Goal: Information Seeking & Learning: Understand process/instructions

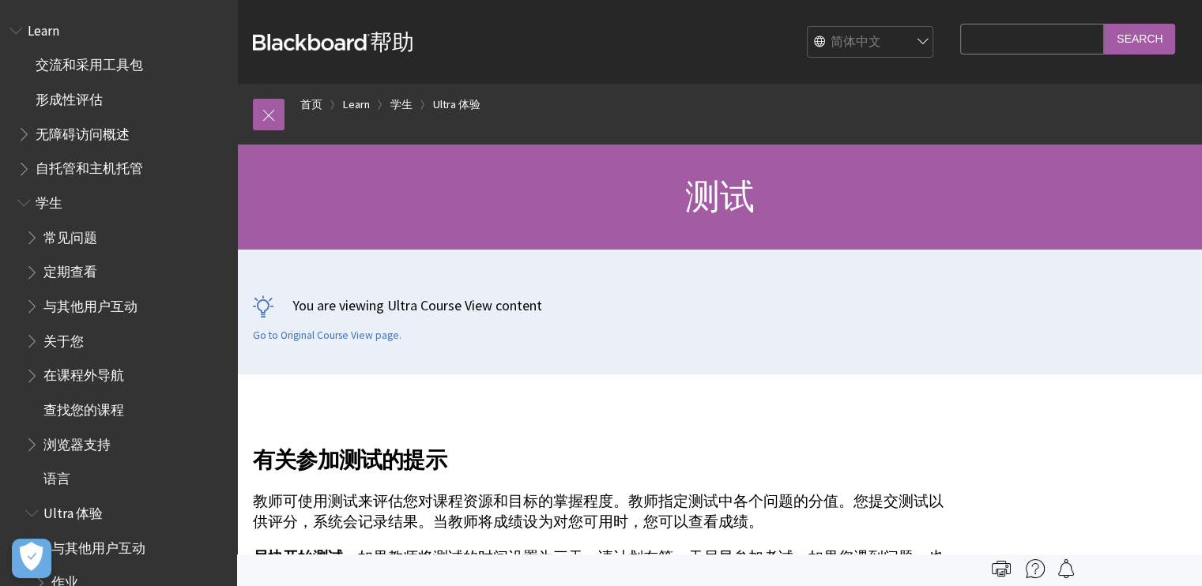
scroll to position [682, 0]
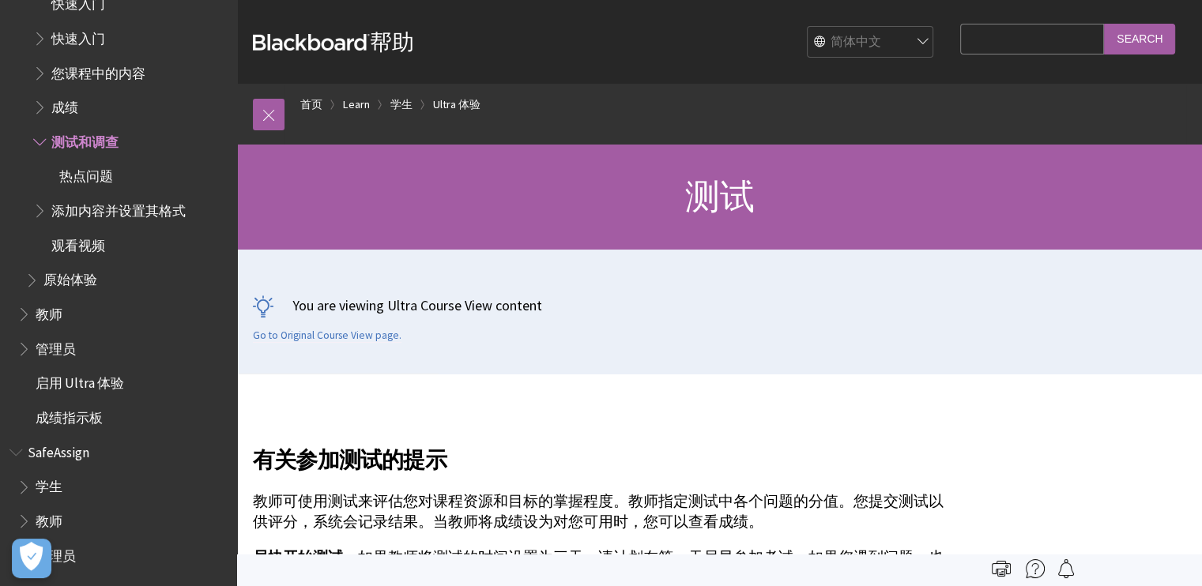
click at [771, 440] on h2 "有关参加测试的提示" at bounding box center [602, 450] width 699 height 52
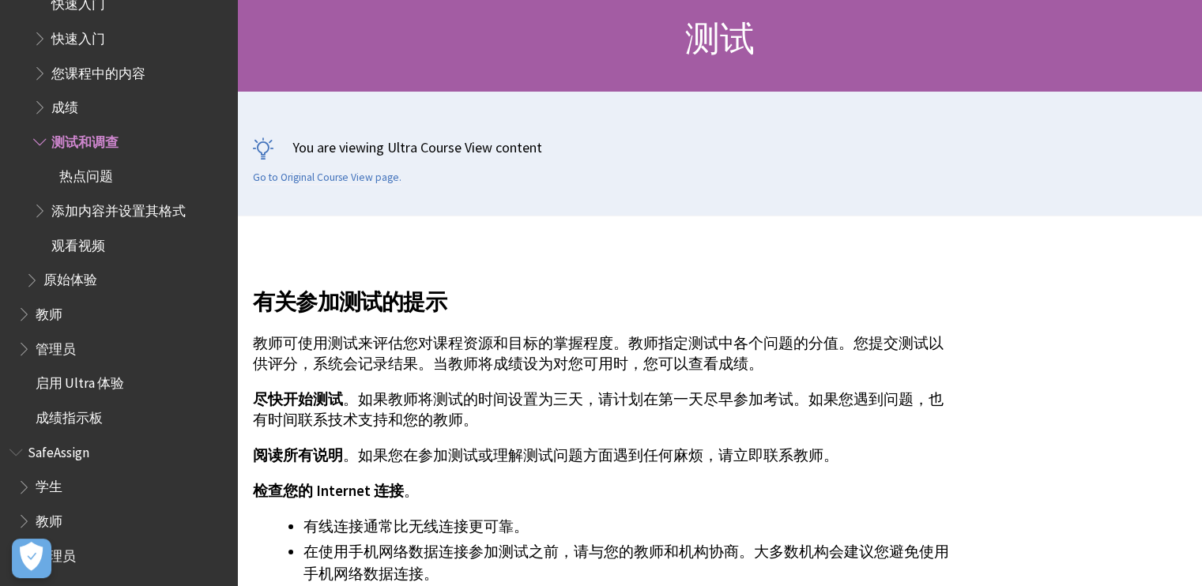
scroll to position [316, 0]
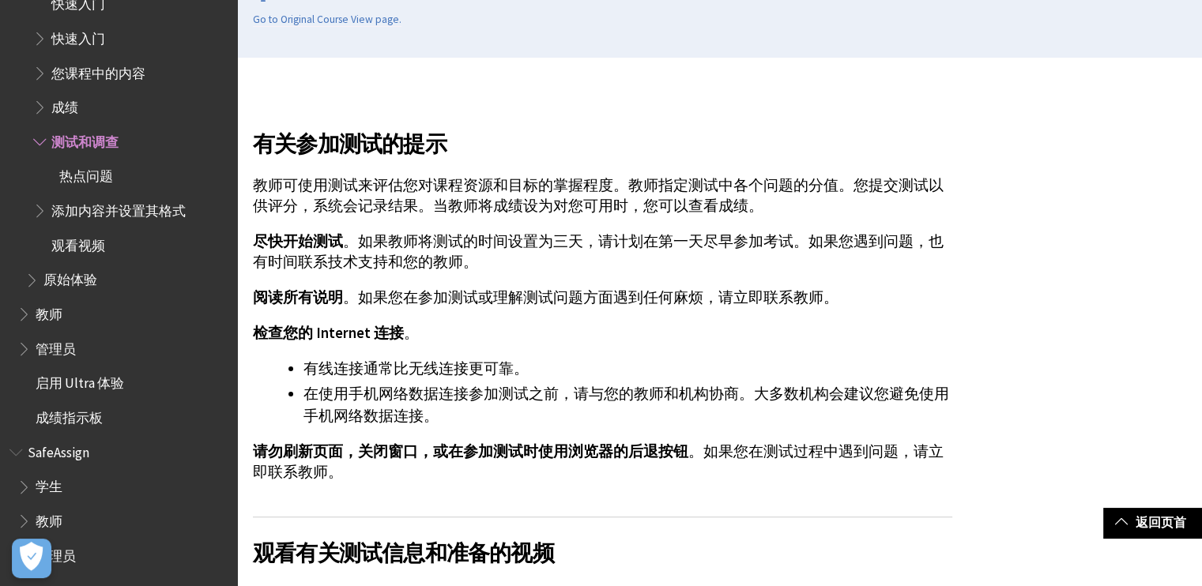
click at [897, 236] on p "尽快开始测试 。如果教师将测试的时间设置为三天，请计划在第一天尽早参加考试。如果您遇到问题，也有时间联系技术支持和您的教师。" at bounding box center [602, 251] width 699 height 41
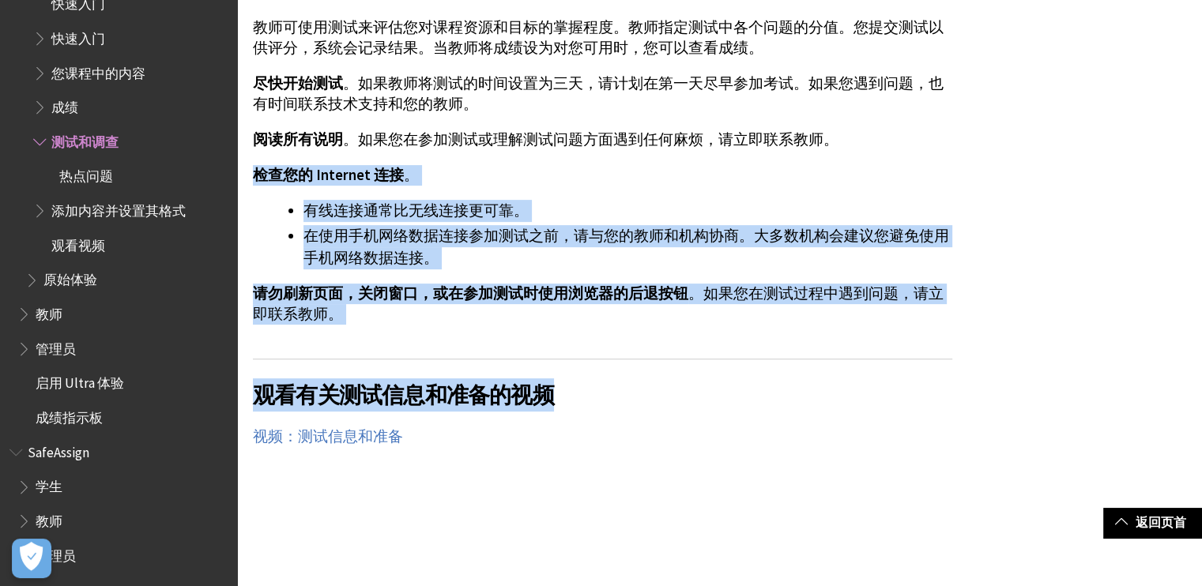
drag, startPoint x: 250, startPoint y: 169, endPoint x: 834, endPoint y: 344, distance: 610.1
click at [731, 249] on li "在使用手机网络数据连接参加测试之前，请与您的教师和机构协商。大多数机构会建议您避免使用手机网络数据连接。" at bounding box center [627, 247] width 649 height 44
click at [747, 201] on li "有线连接通常比无线连接更可靠。" at bounding box center [627, 211] width 649 height 22
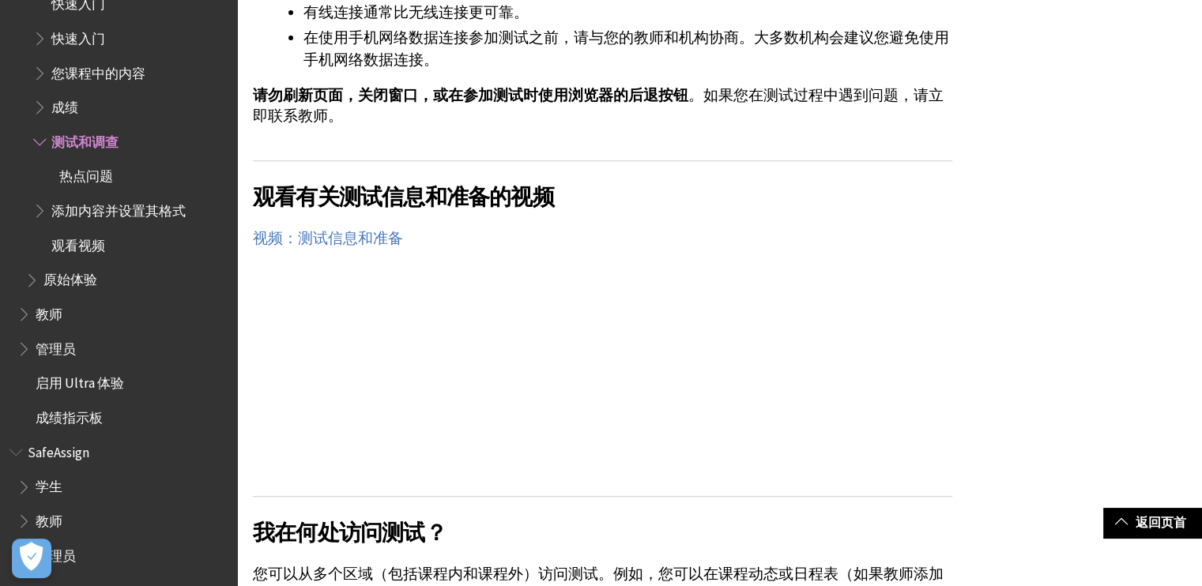
scroll to position [869, 0]
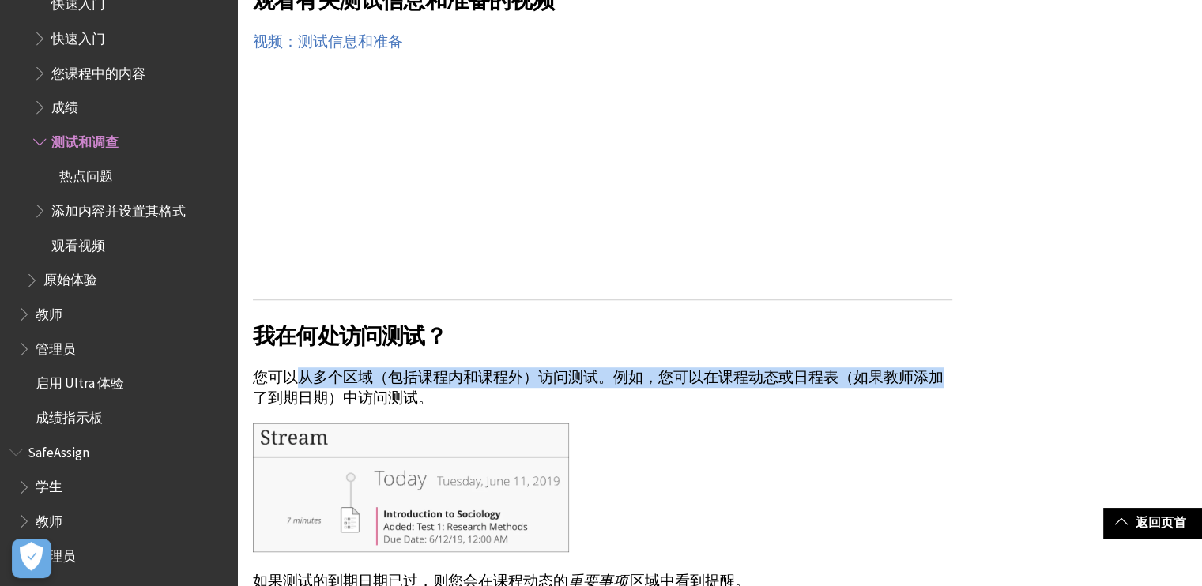
drag, startPoint x: 299, startPoint y: 376, endPoint x: 935, endPoint y: 375, distance: 635.9
click at [935, 375] on p "您可以从多个区域（包括课程内和课程外）访问测试。例如，您可以在课程动态或日程表（如果教师添加了到期日期）中访问测试。" at bounding box center [602, 387] width 699 height 41
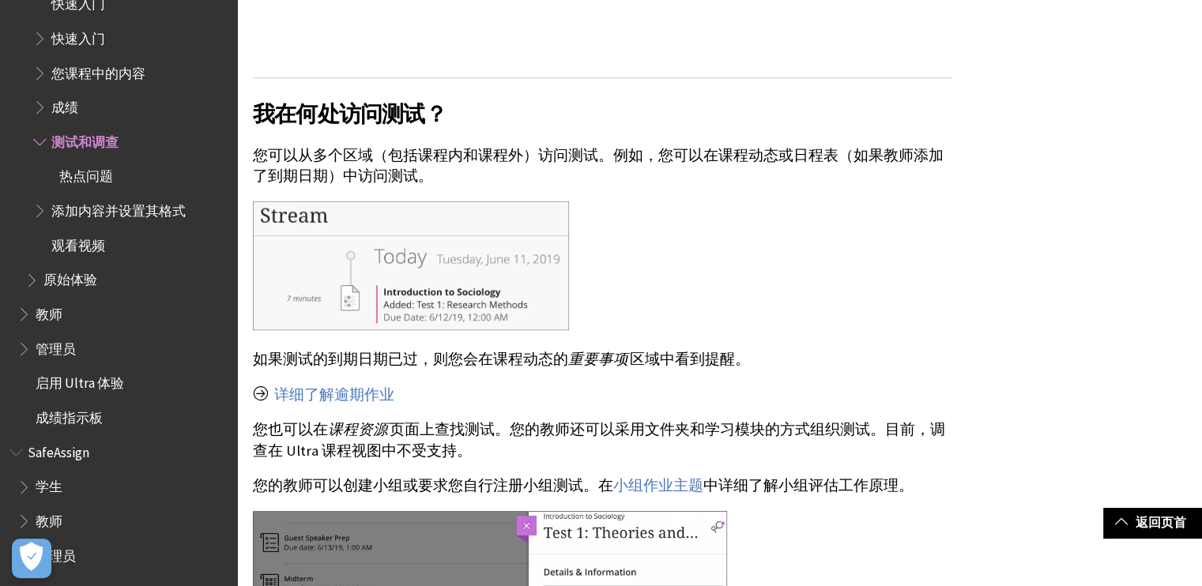
scroll to position [1264, 0]
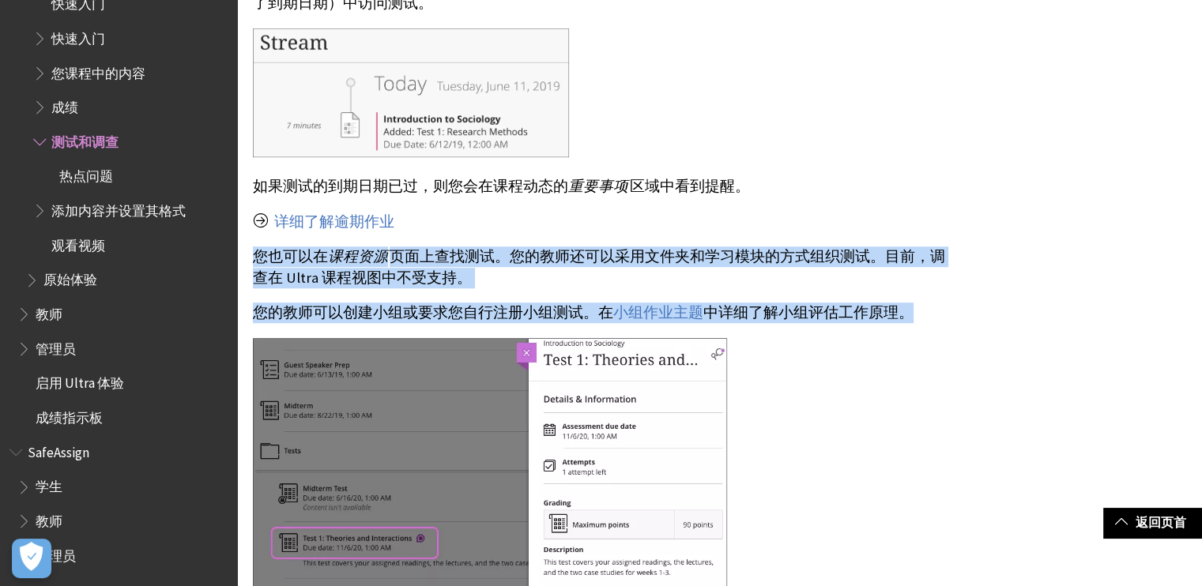
drag, startPoint x: 246, startPoint y: 250, endPoint x: 942, endPoint y: 332, distance: 700.8
click at [916, 273] on p "您也可以在 课程资源 页面上查找测试。您的教师还可以采用文件夹和学习模块的方式组织测试。目前，调查在 Ultra 课程视图中不受支持。" at bounding box center [602, 266] width 699 height 41
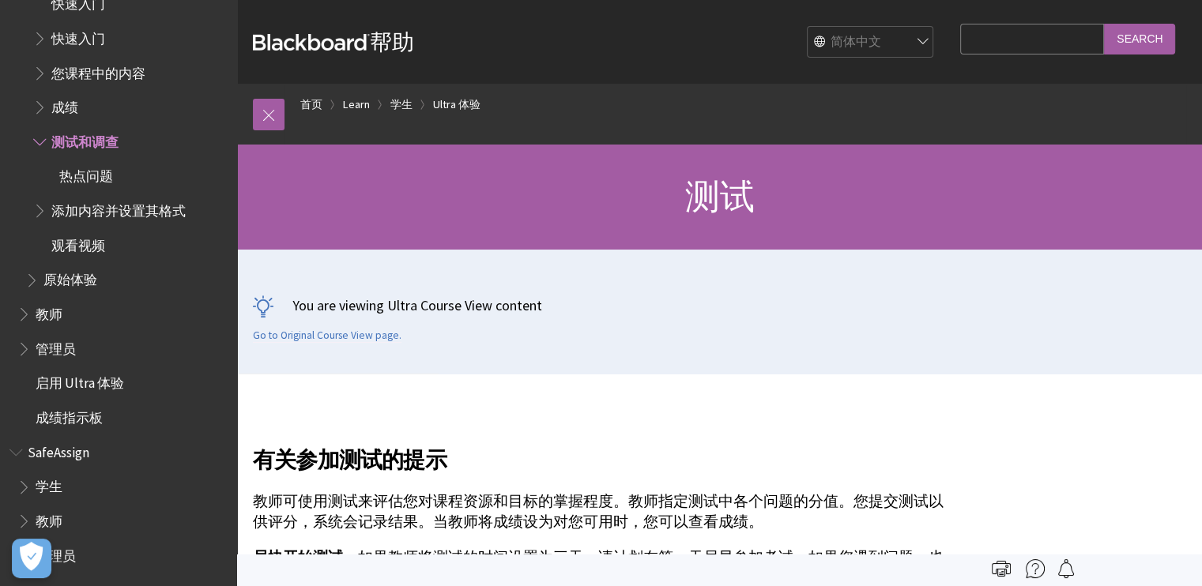
scroll to position [0, 0]
click at [828, 28] on select "English عربية Català Cymraeg Deutsch Español Suomi Français עברית Italiano 日本語 …" at bounding box center [870, 43] width 126 height 32
select select "/Learn/Student/Ultra/Tests_and_Surveys"
click at [807, 27] on select "English عربية Català Cymraeg Deutsch Español Suomi Français עברית Italiano 日本語 …" at bounding box center [870, 43] width 126 height 32
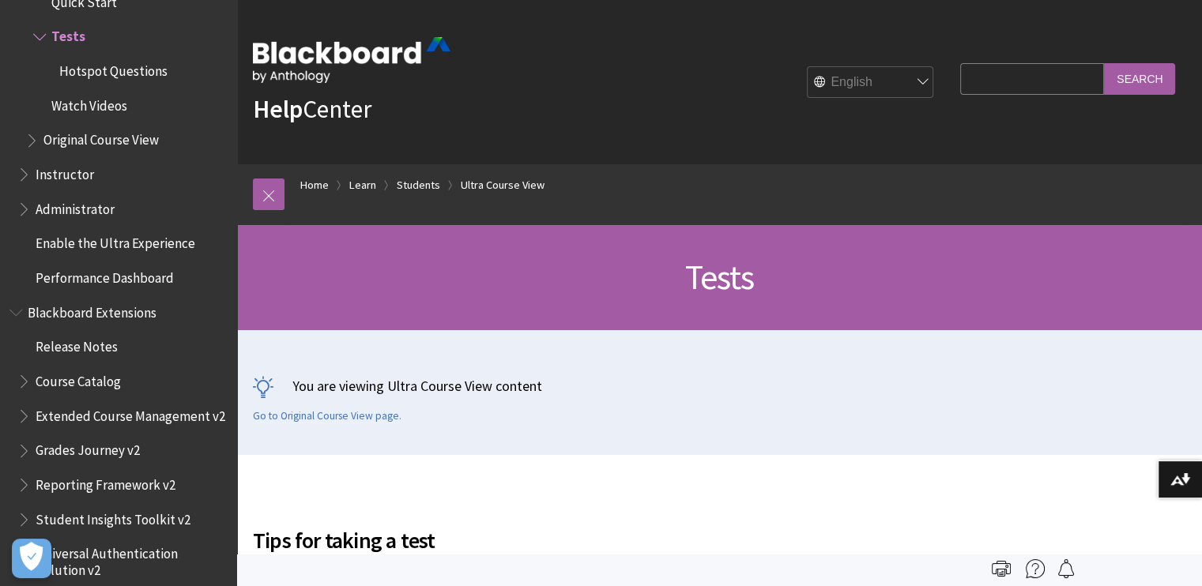
click at [863, 77] on select "English عربية Català Cymraeg Deutsch Español Suomi Français עברית Italiano 日本語 …" at bounding box center [870, 83] width 126 height 32
click at [1043, 309] on div "Tests" at bounding box center [719, 277] width 965 height 105
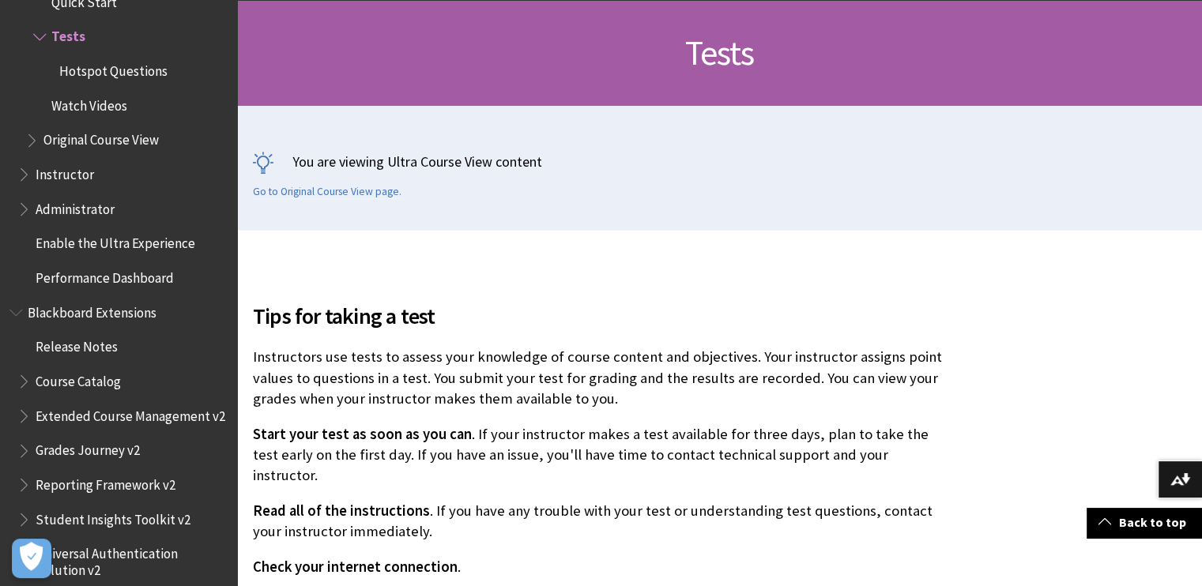
scroll to position [316, 0]
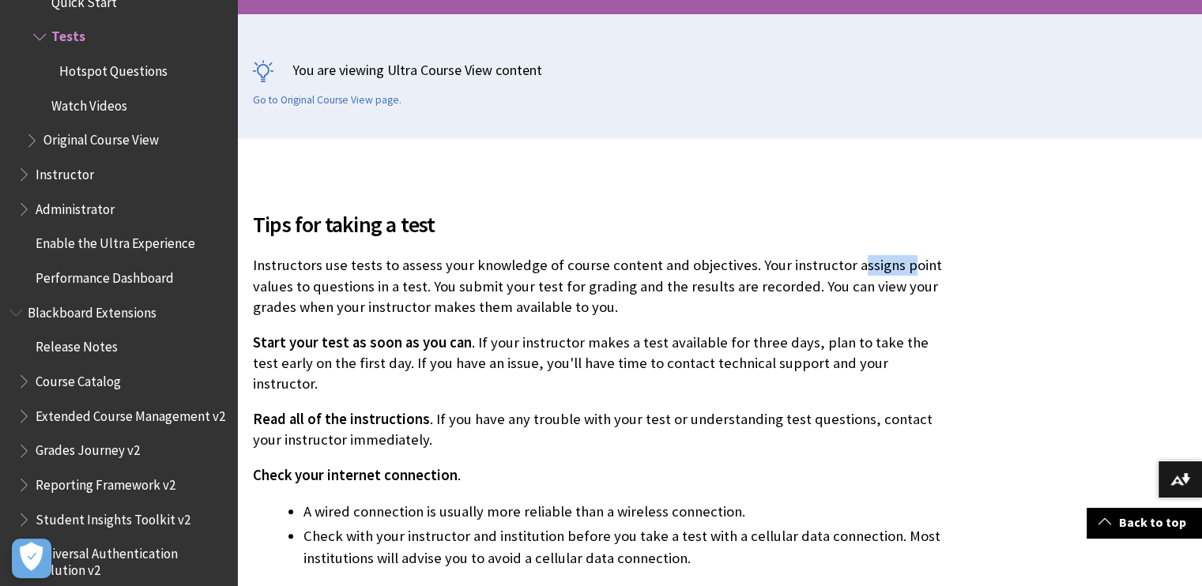
drag, startPoint x: 870, startPoint y: 264, endPoint x: 904, endPoint y: 268, distance: 34.2
click at [897, 267] on p "Instructors use tests to assess your knowledge of course content and objectives…" at bounding box center [602, 286] width 699 height 62
click at [921, 269] on p "Instructors use tests to assess your knowledge of course content and objectives…" at bounding box center [602, 286] width 699 height 62
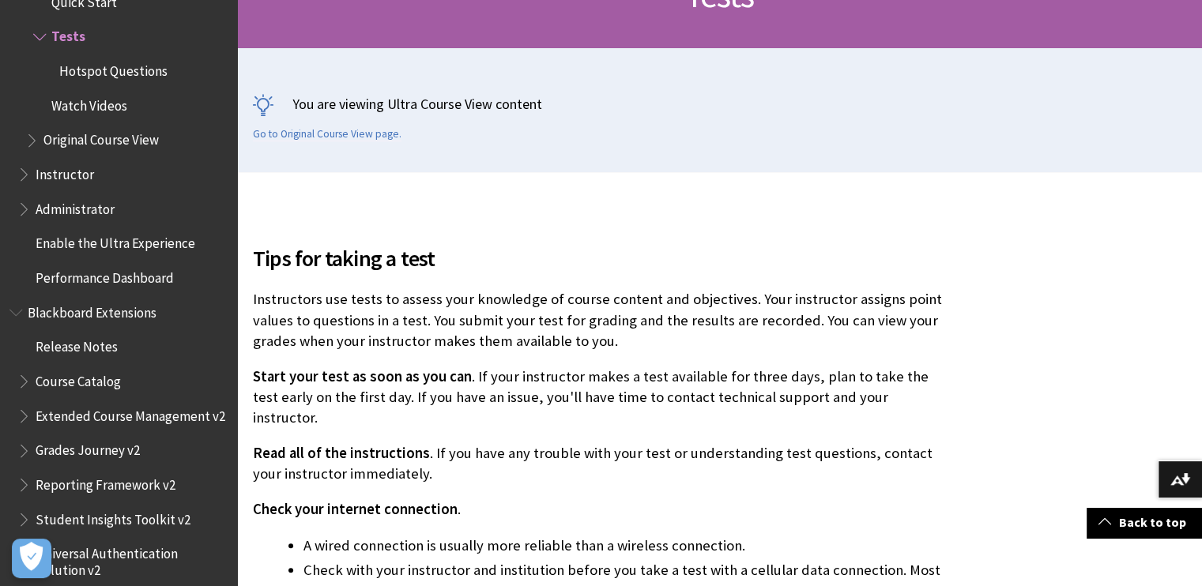
scroll to position [0, 0]
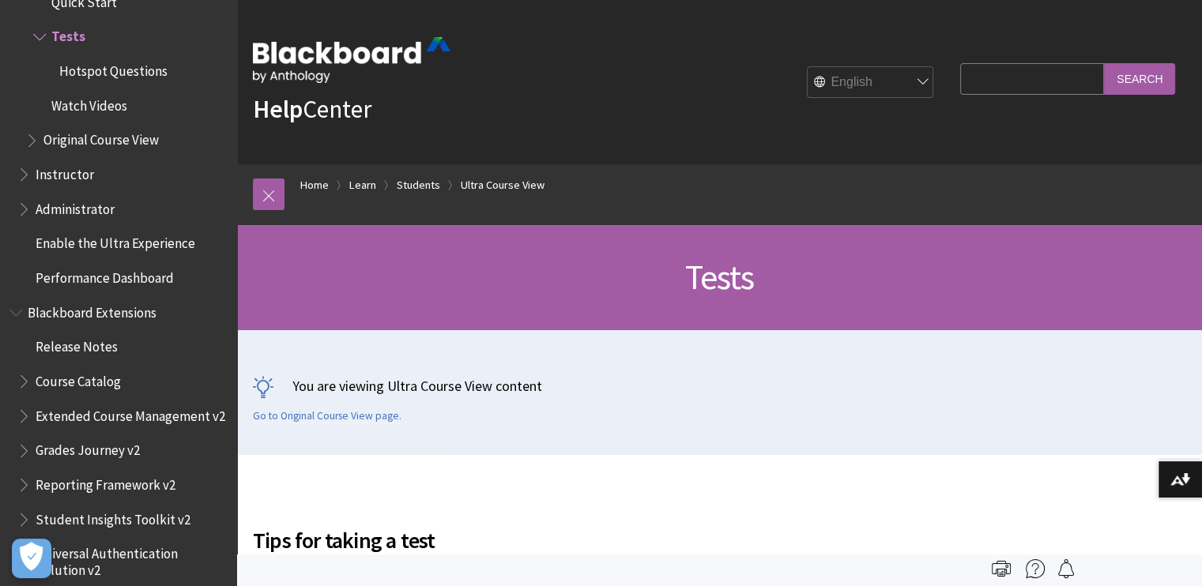
click at [864, 85] on select "English عربية Català Cymraeg Deutsch Español Suomi Français עברית Italiano 日本語 …" at bounding box center [870, 83] width 126 height 32
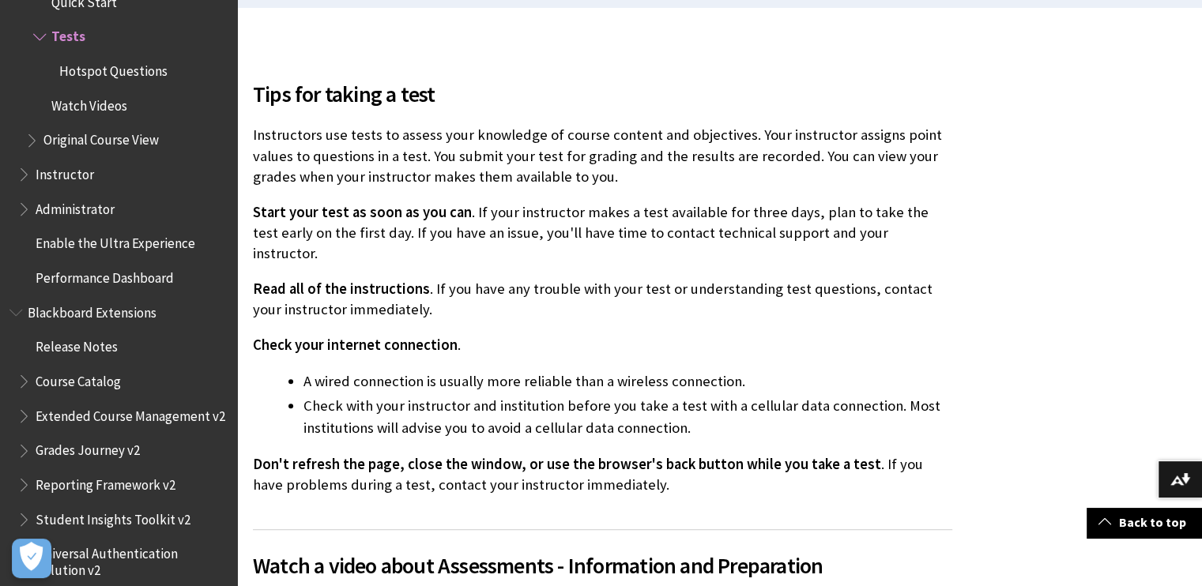
scroll to position [474, 0]
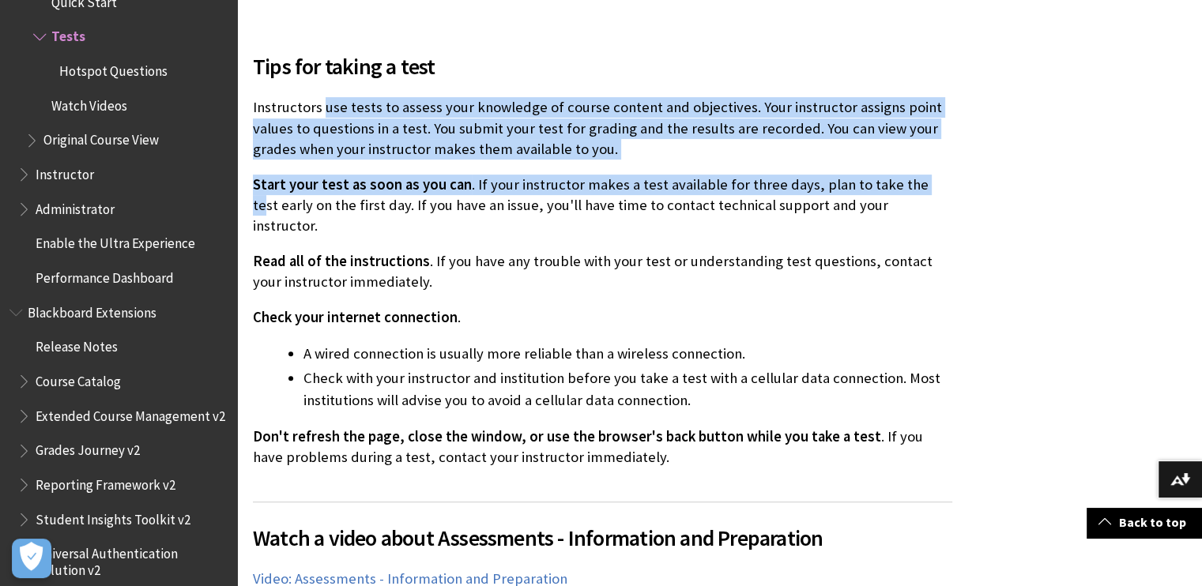
drag, startPoint x: 322, startPoint y: 107, endPoint x: 916, endPoint y: 190, distance: 599.2
click at [916, 190] on div "Tips for taking a test Instructors use tests to assess your knowledge of course…" at bounding box center [602, 249] width 699 height 437
click at [842, 173] on div "Tips for taking a test Instructors use tests to assess your knowledge of course…" at bounding box center [602, 249] width 699 height 437
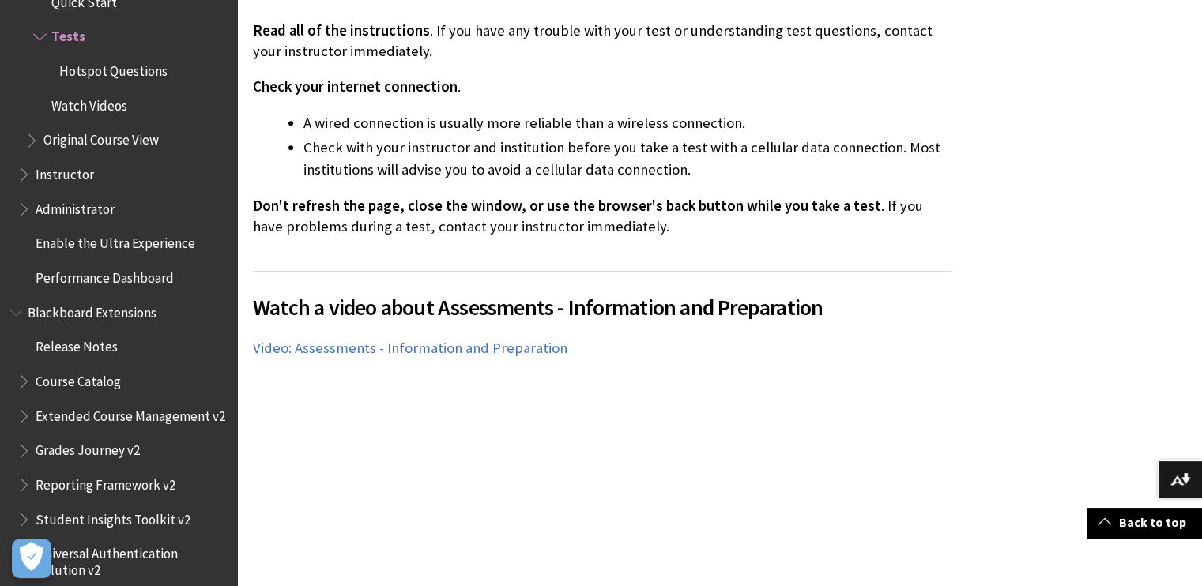
scroll to position [711, 0]
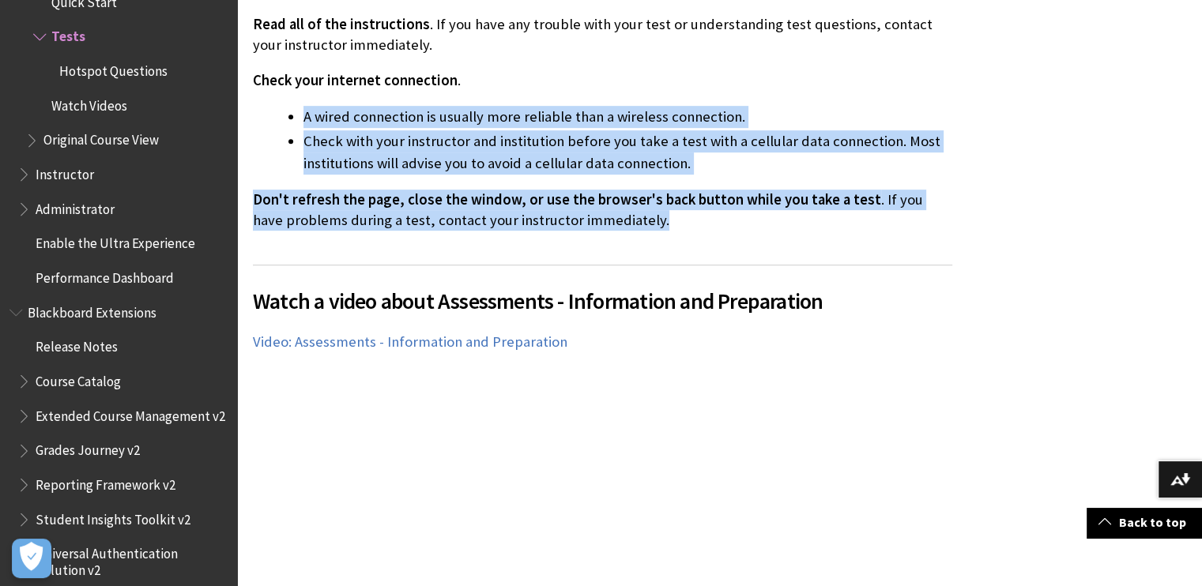
drag, startPoint x: 294, startPoint y: 88, endPoint x: 953, endPoint y: 190, distance: 666.8
click at [645, 154] on div "Tips for taking a test Instructors use tests to assess your knowledge of course…" at bounding box center [602, 12] width 699 height 437
click at [674, 209] on p "Don't refresh the page, close the window, or use the browser's back button whil…" at bounding box center [602, 210] width 699 height 41
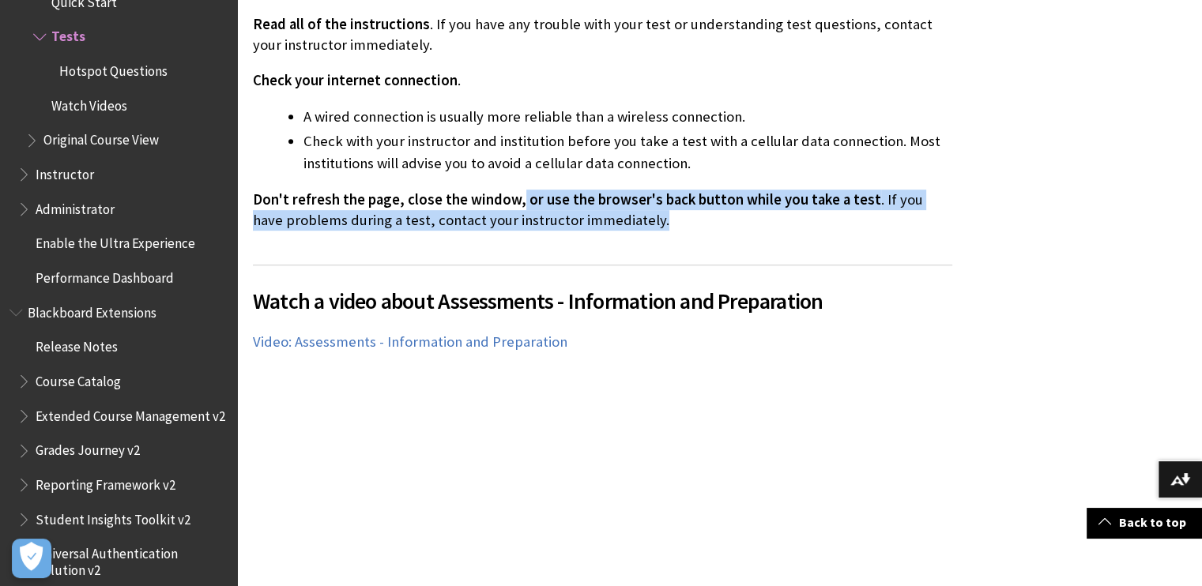
drag, startPoint x: 512, startPoint y: 173, endPoint x: 944, endPoint y: 209, distance: 433.6
click at [944, 209] on p "Don't refresh the page, close the window, or use the browser's back button whil…" at bounding box center [602, 210] width 699 height 41
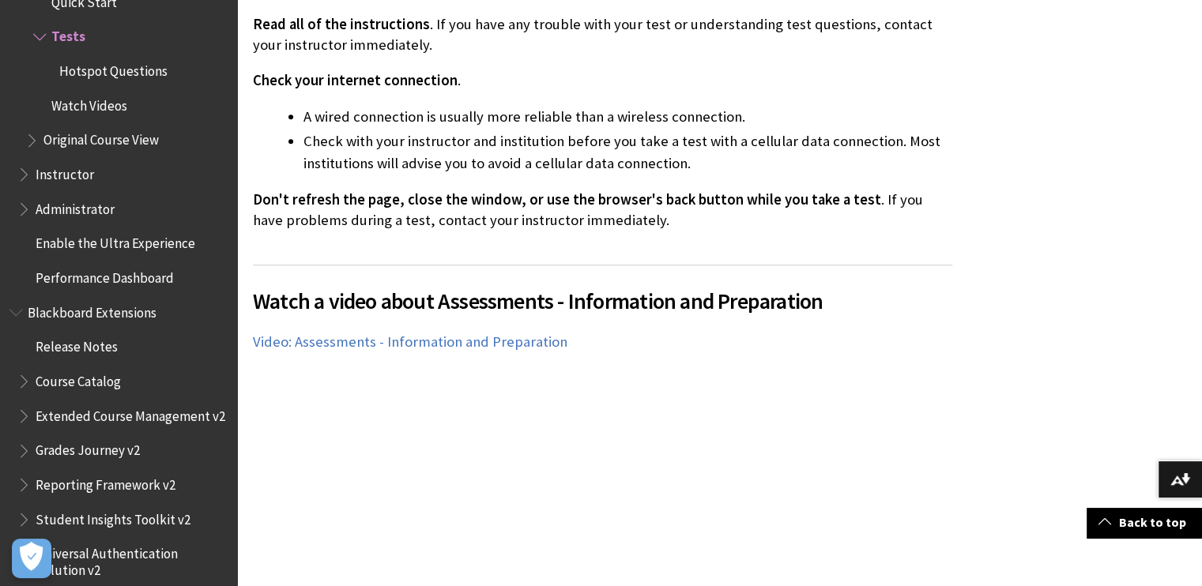
click at [924, 265] on h2 "Watch a video about Assessments - Information and Preparation" at bounding box center [602, 291] width 699 height 53
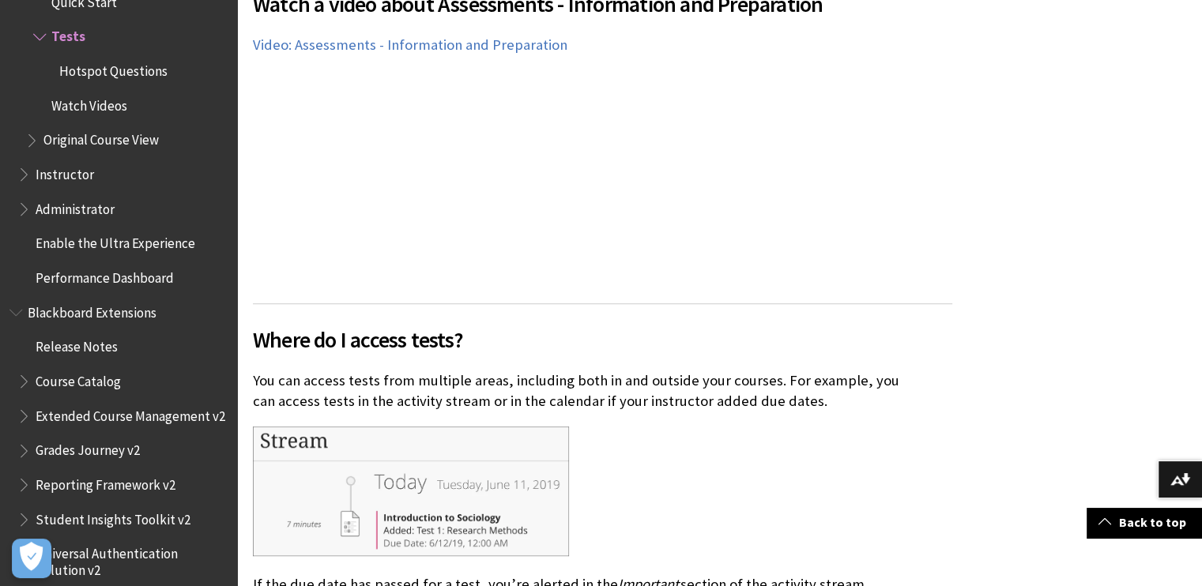
scroll to position [1185, 0]
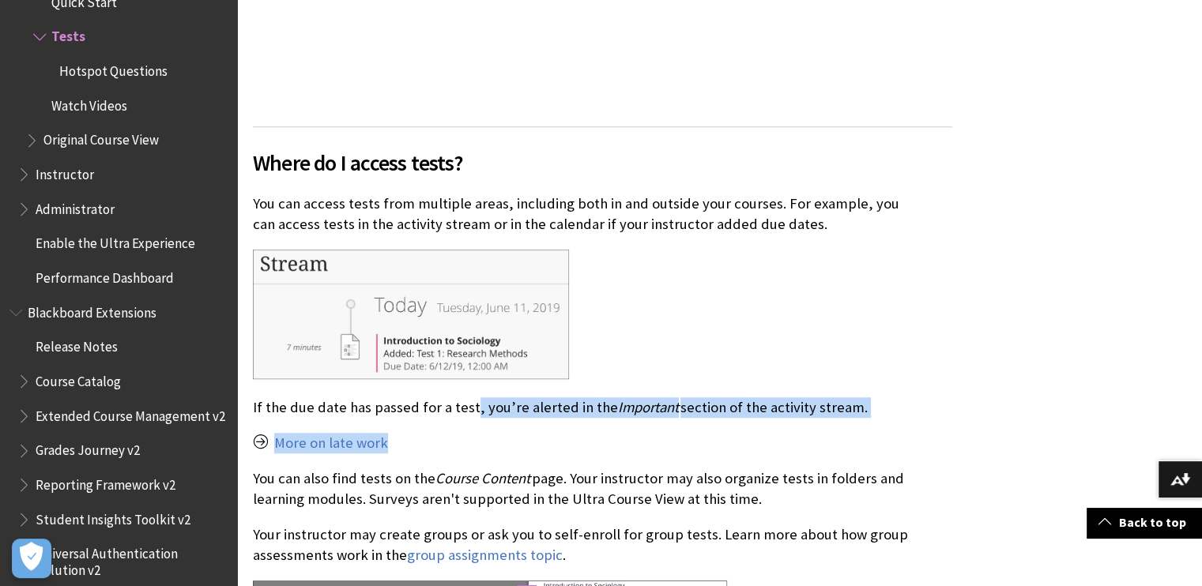
drag, startPoint x: 468, startPoint y: 382, endPoint x: 945, endPoint y: 399, distance: 476.6
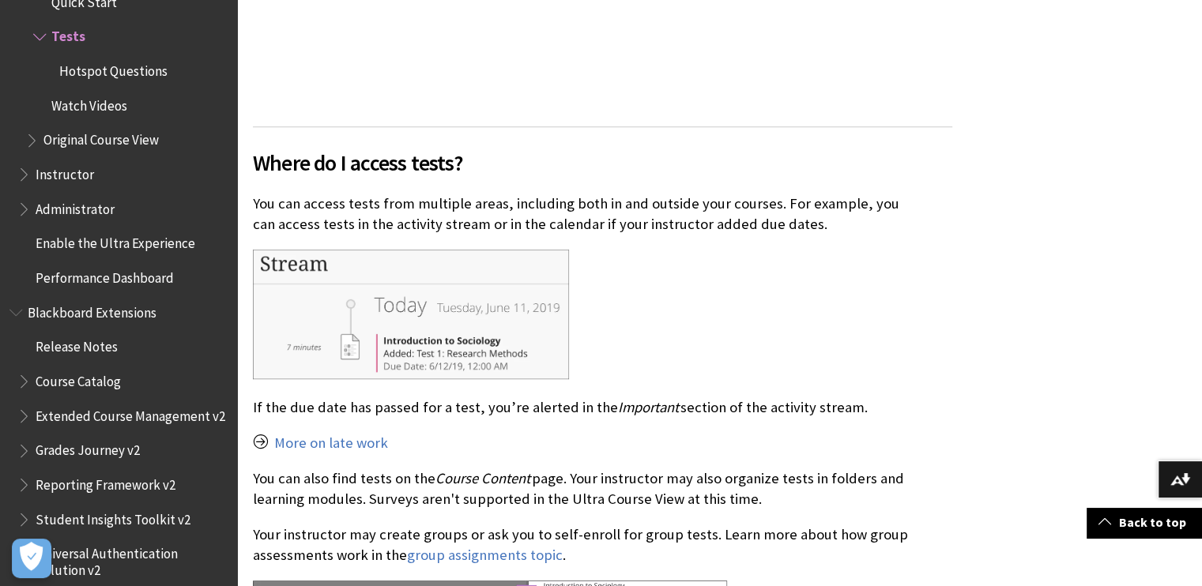
click at [822, 308] on div at bounding box center [602, 316] width 699 height 133
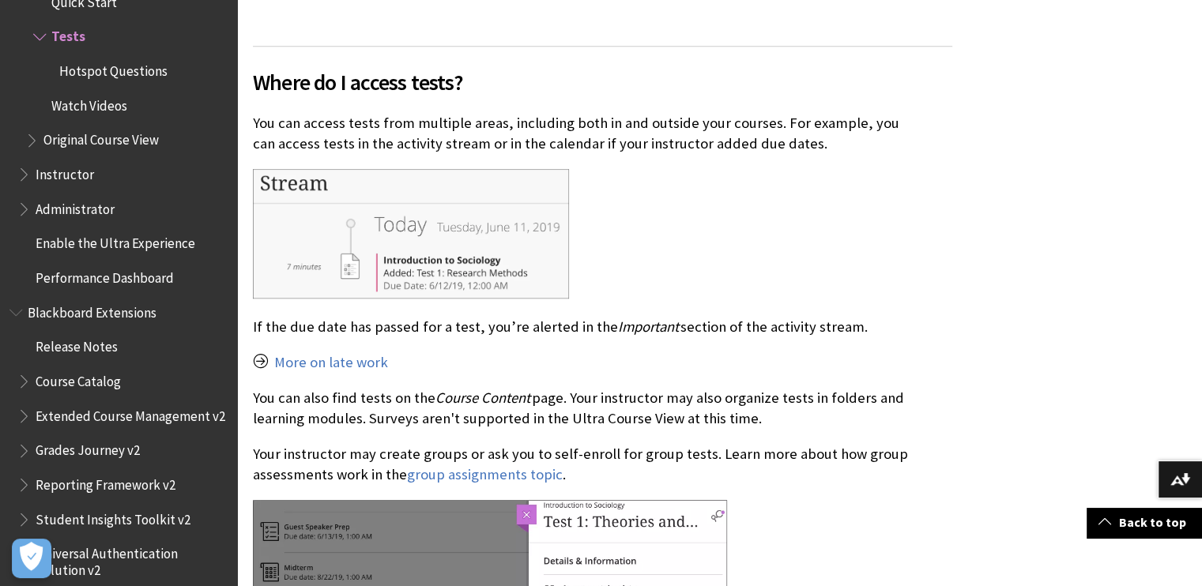
scroll to position [1422, 0]
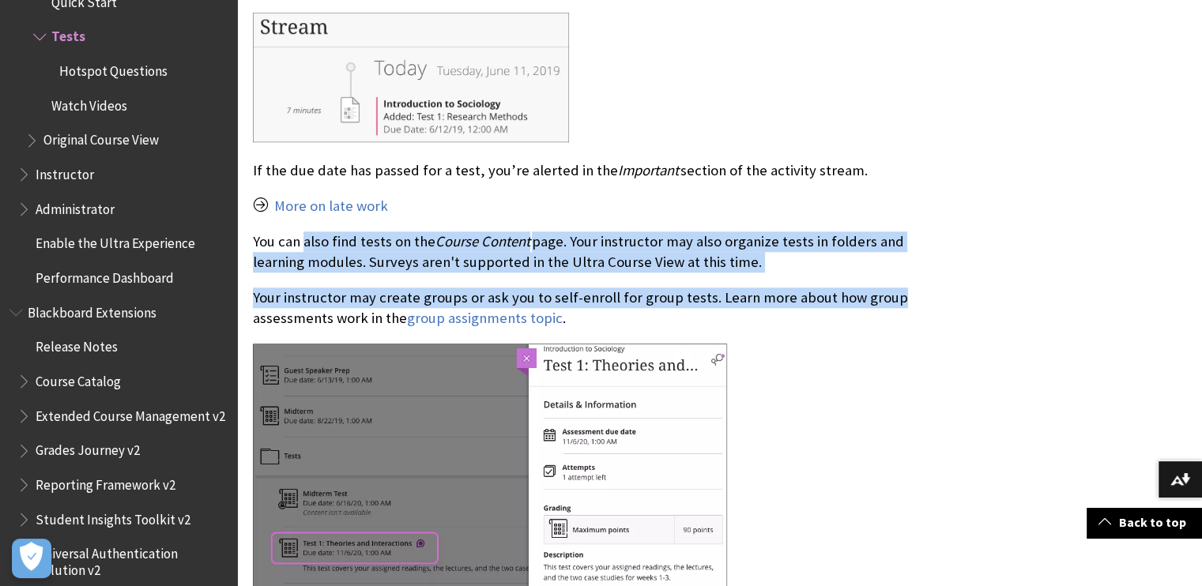
drag, startPoint x: 318, startPoint y: 216, endPoint x: 904, endPoint y: 287, distance: 590.5
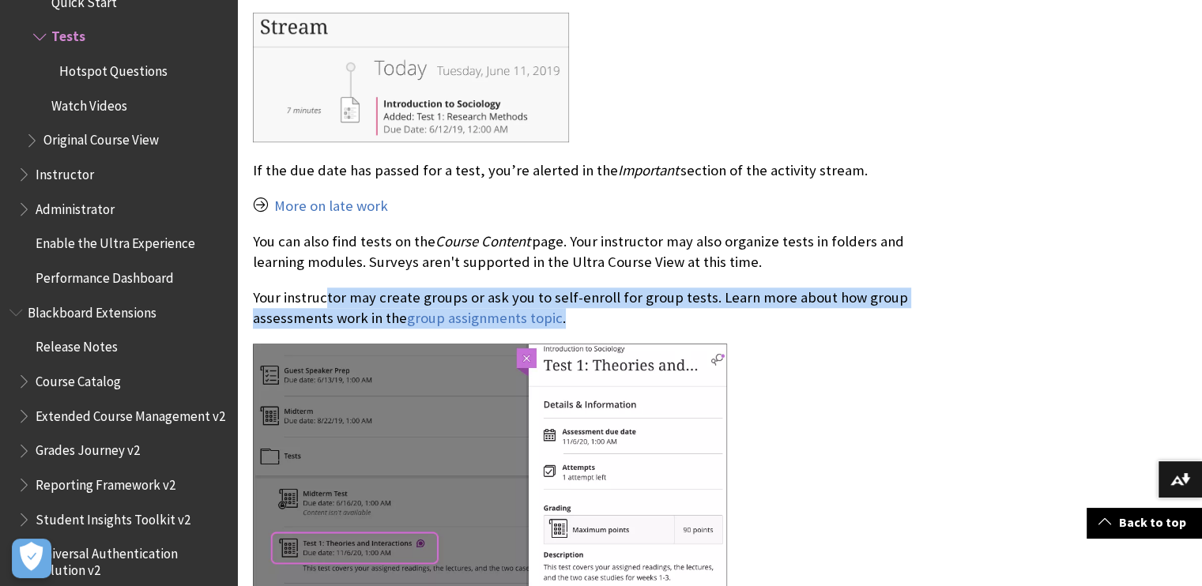
drag, startPoint x: 323, startPoint y: 280, endPoint x: 961, endPoint y: 306, distance: 638.0
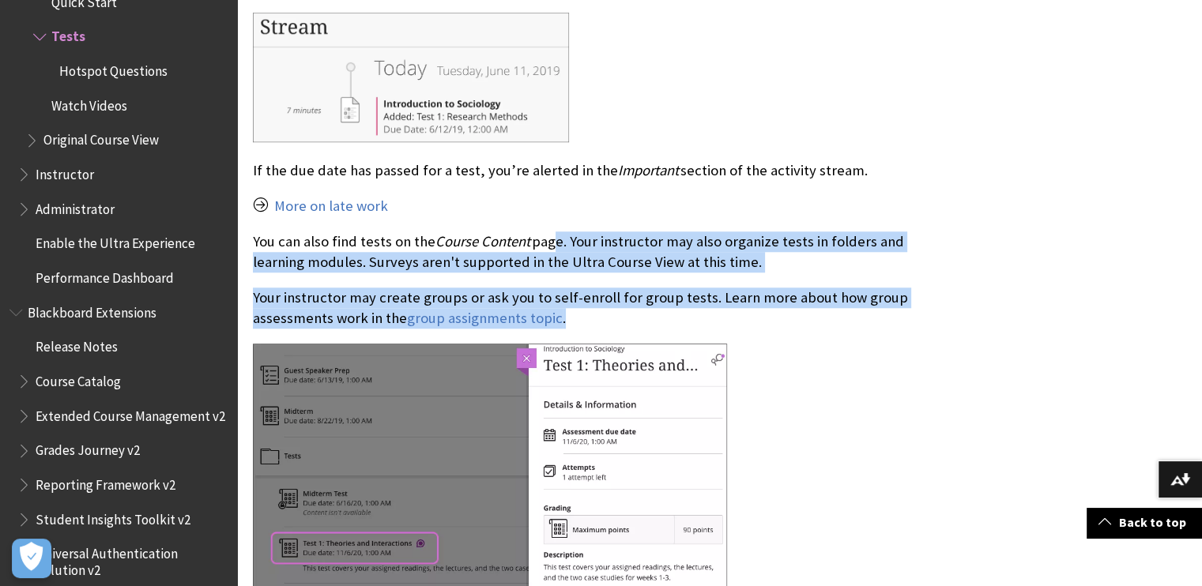
drag, startPoint x: 547, startPoint y: 224, endPoint x: 931, endPoint y: 307, distance: 392.6
click at [937, 303] on p "Your instructor may create groups or ask you to self-enroll for group tests. Le…" at bounding box center [602, 308] width 699 height 41
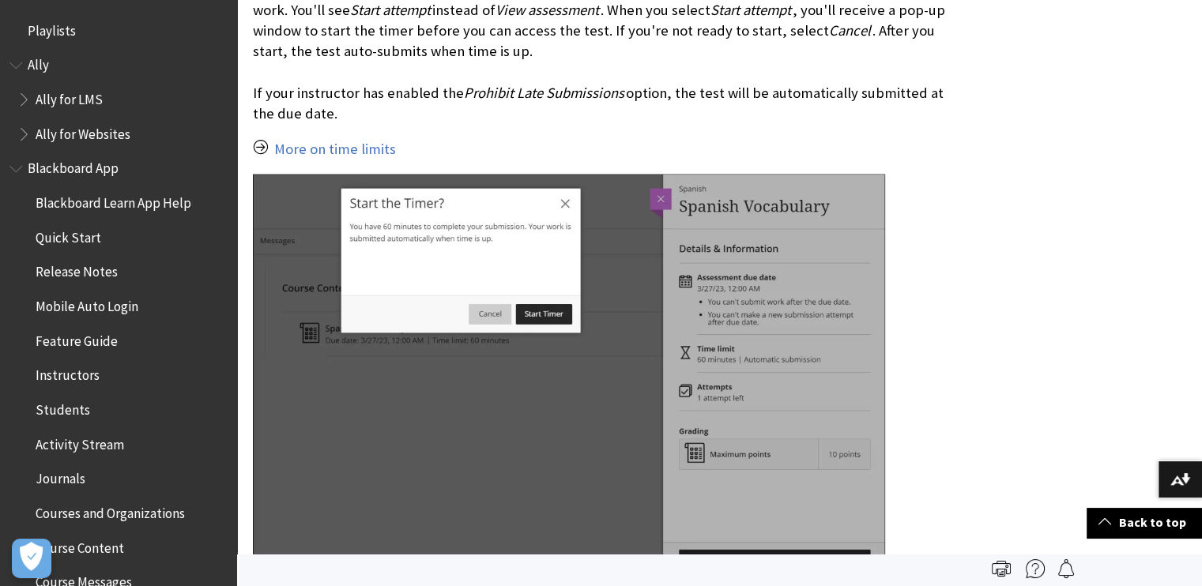
scroll to position [3002, 0]
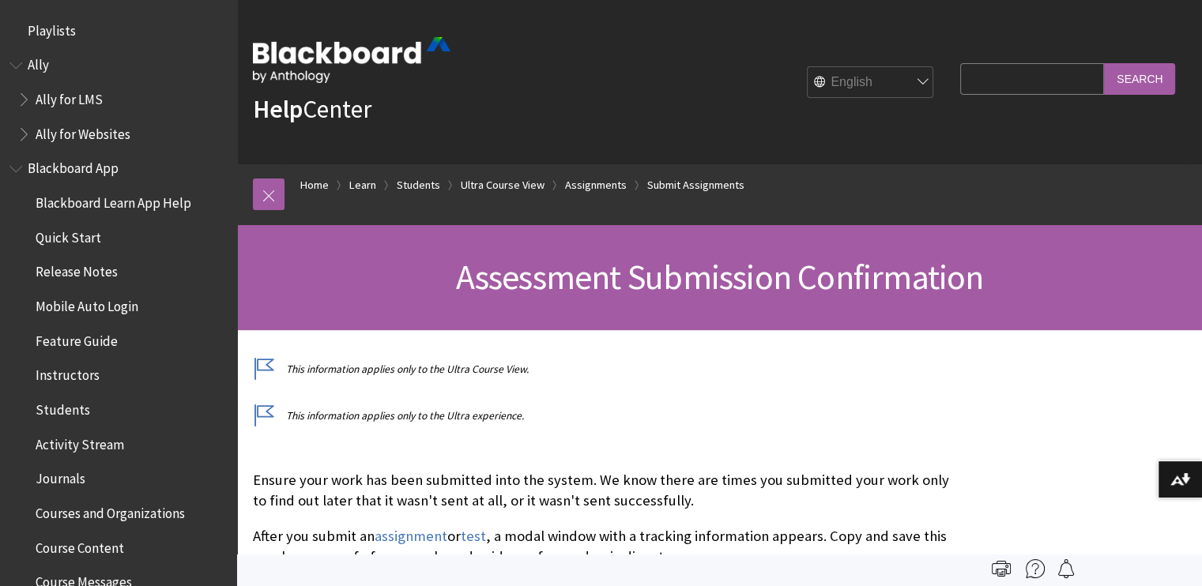
scroll to position [2214, 0]
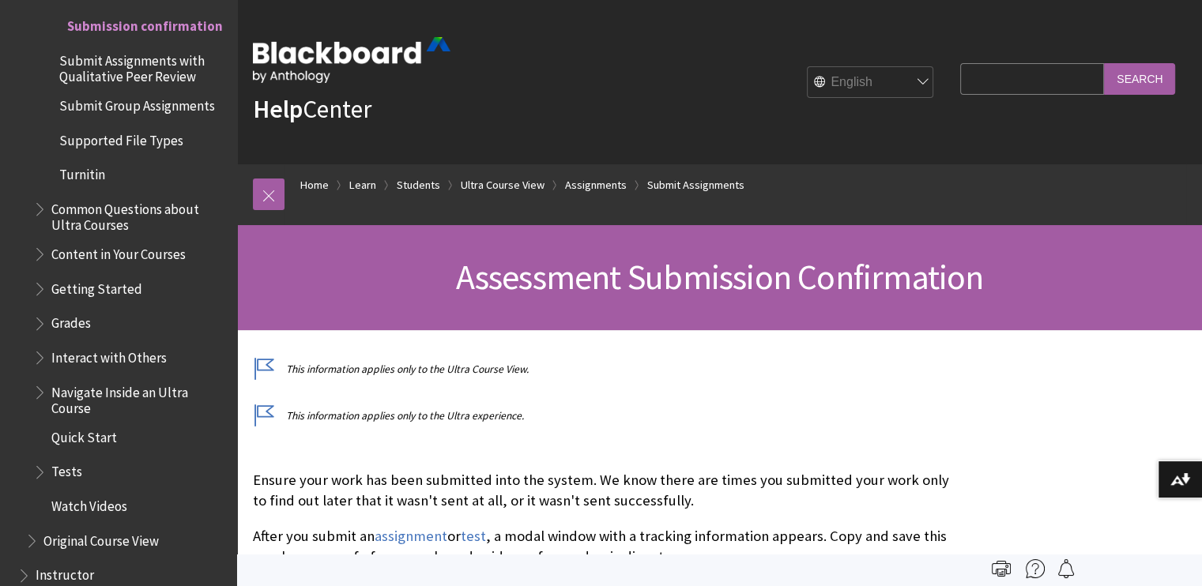
click at [866, 85] on select "English عربية Català Cymraeg Deutsch Español Suomi Français עברית Italiano 日本語 …" at bounding box center [870, 83] width 126 height 32
select select "/zh-hans/Learn/Student/Ultra/Assignments/Submit_Assignments/Confirmation"
click at [807, 67] on select "English عربية Català Cymraeg Deutsch Español Suomi Français עברית Italiano 日本語 …" at bounding box center [870, 83] width 126 height 32
